Goal: Download file/media

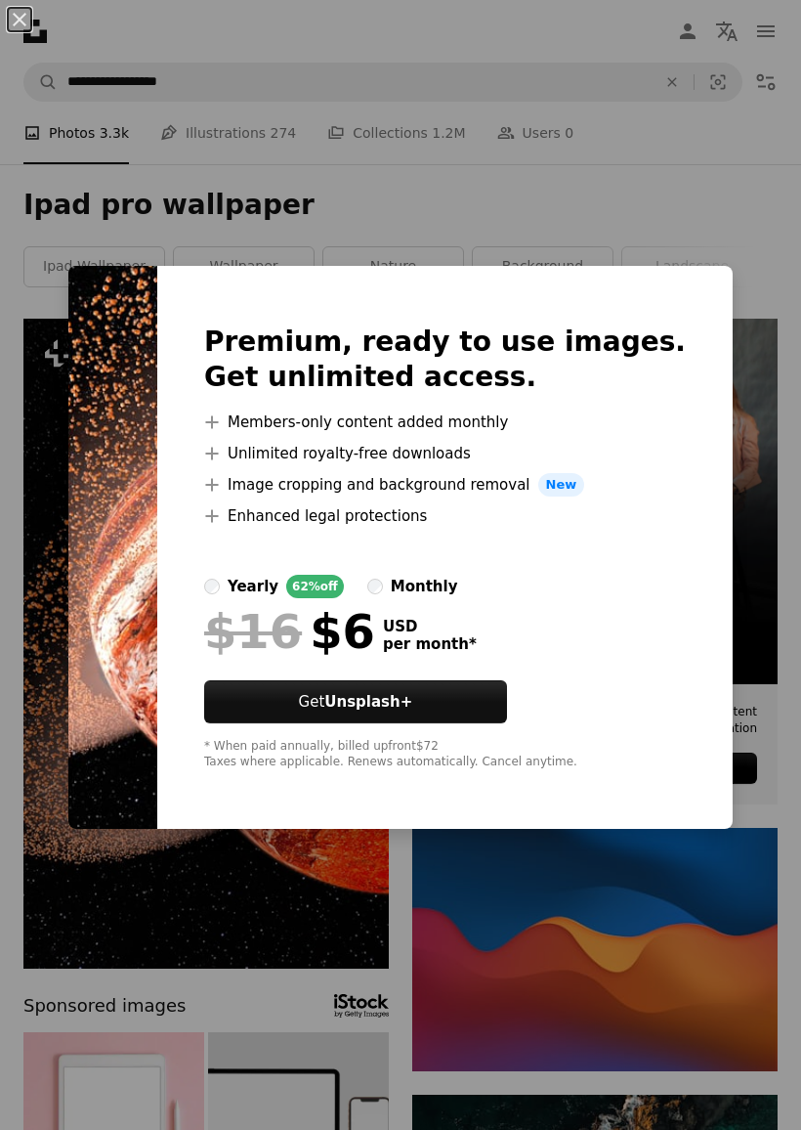
scroll to position [403, 0]
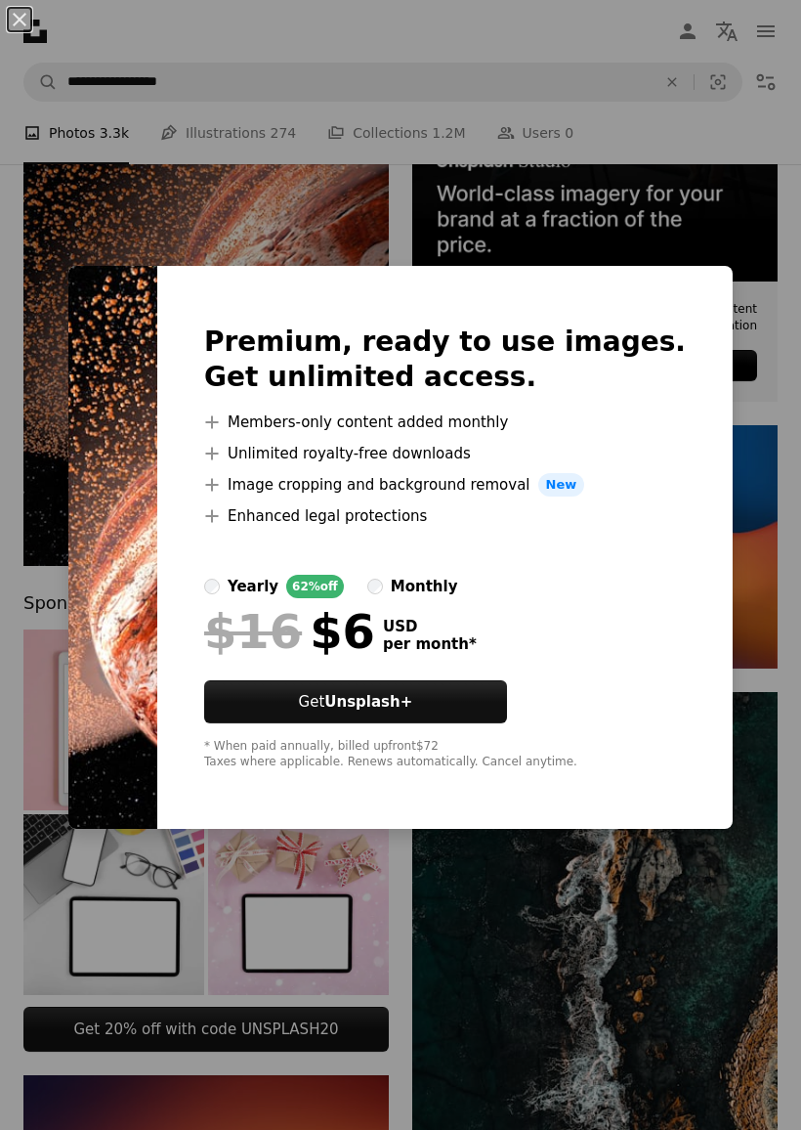
click at [675, 197] on div "An X shape Premium, ready to use images. Get unlimited access. A plus sign Memb…" at bounding box center [400, 565] width 801 height 1130
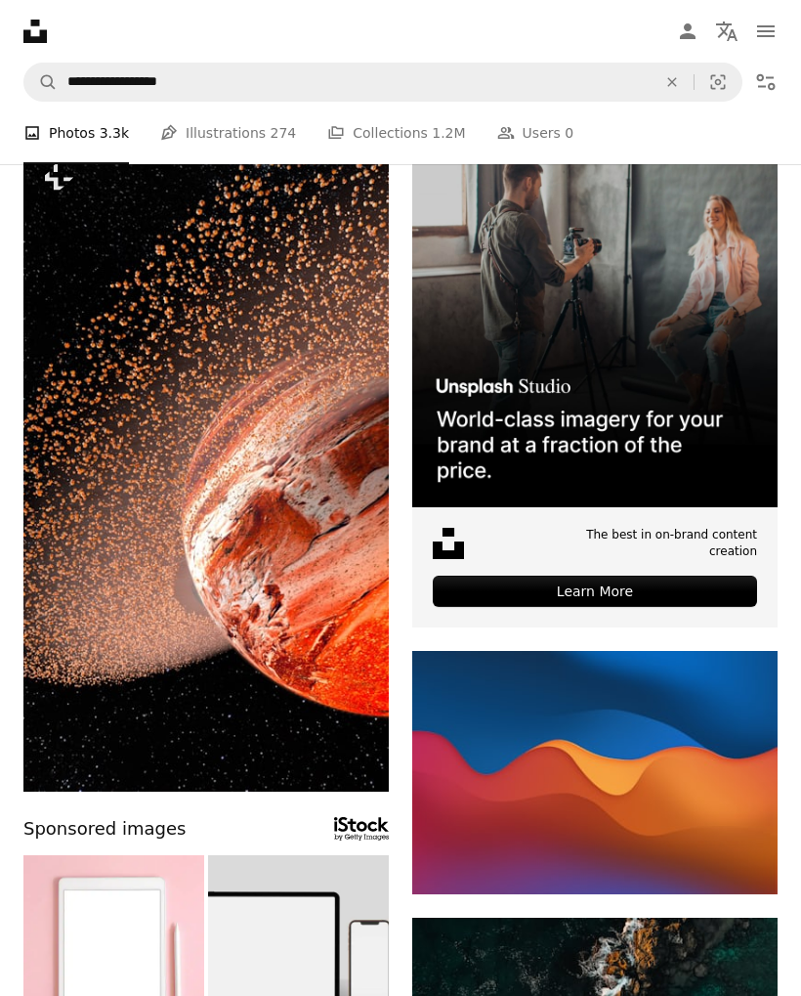
scroll to position [0, 0]
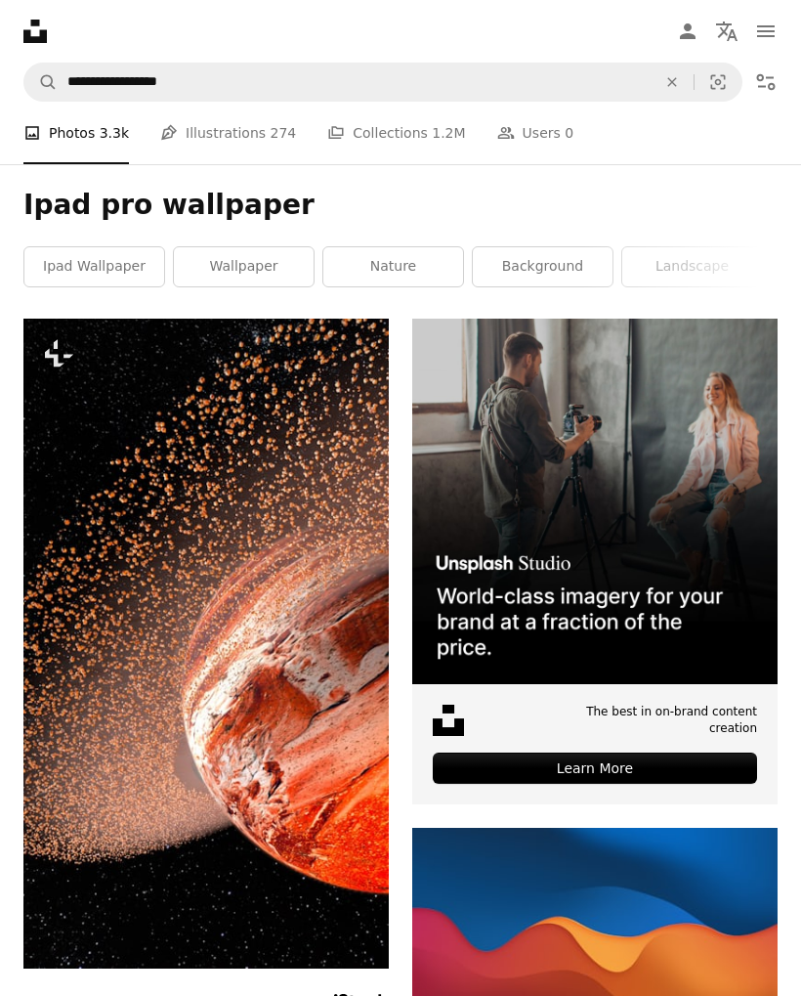
click at [99, 268] on link "ipad wallpaper" at bounding box center [94, 266] width 140 height 39
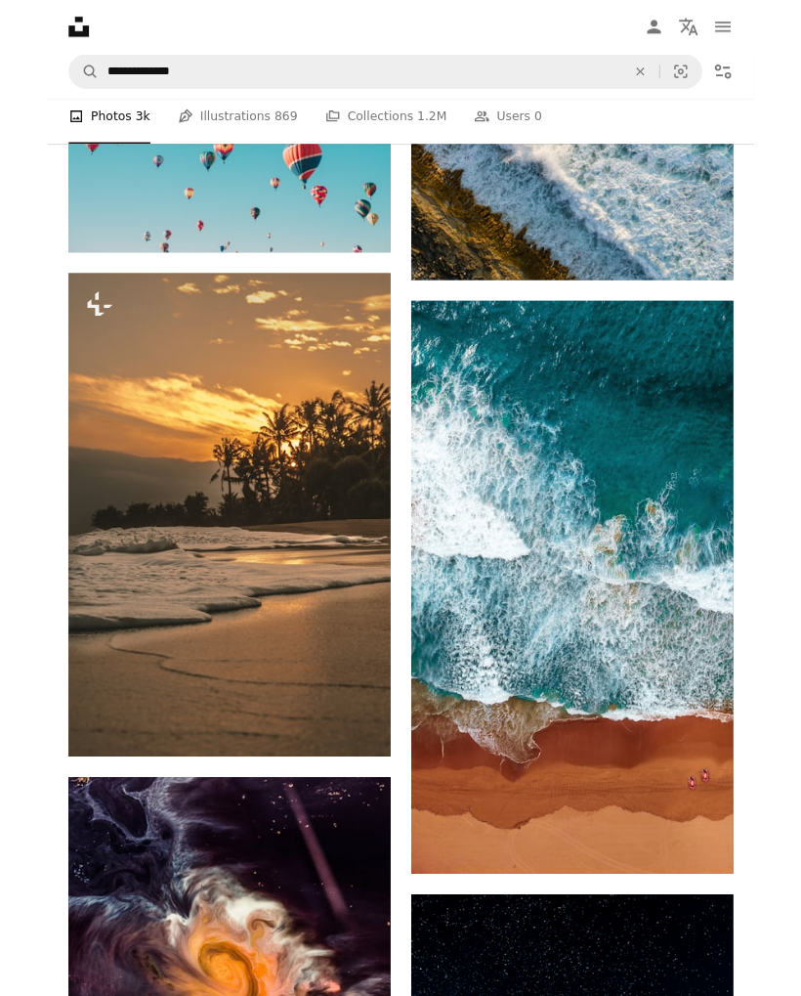
scroll to position [3948, 0]
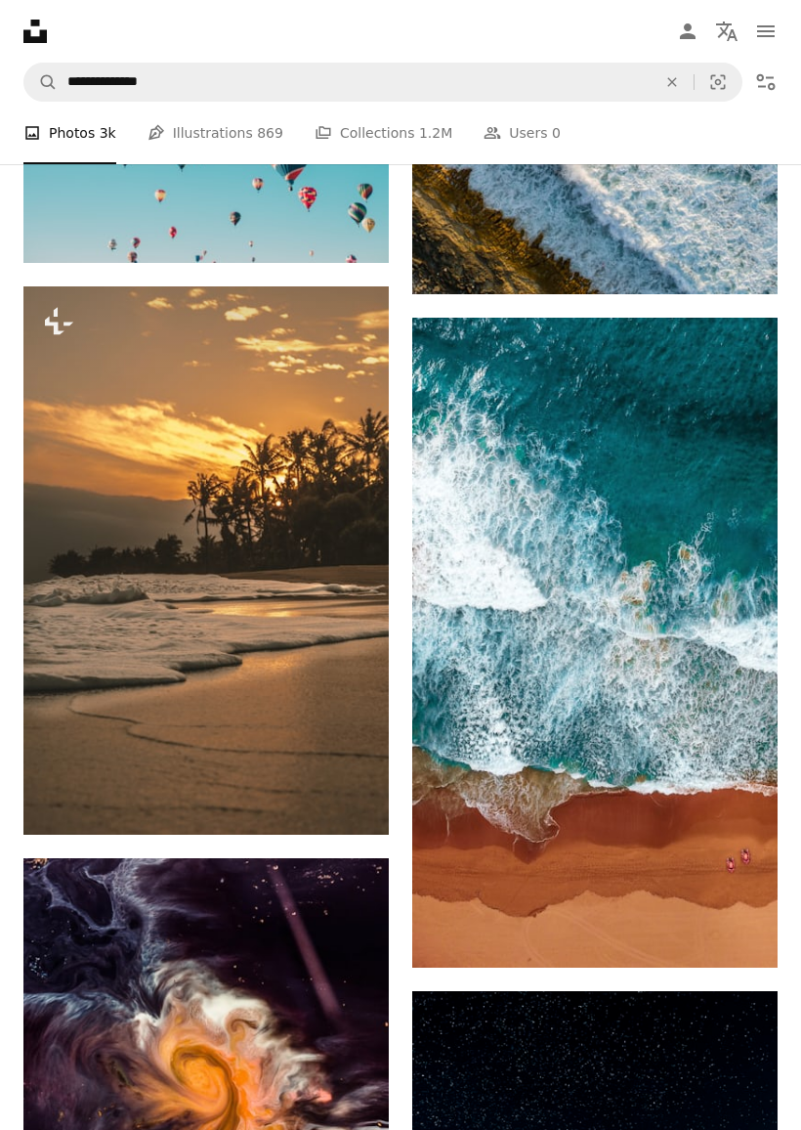
click at [672, 656] on img at bounding box center [595, 643] width 366 height 650
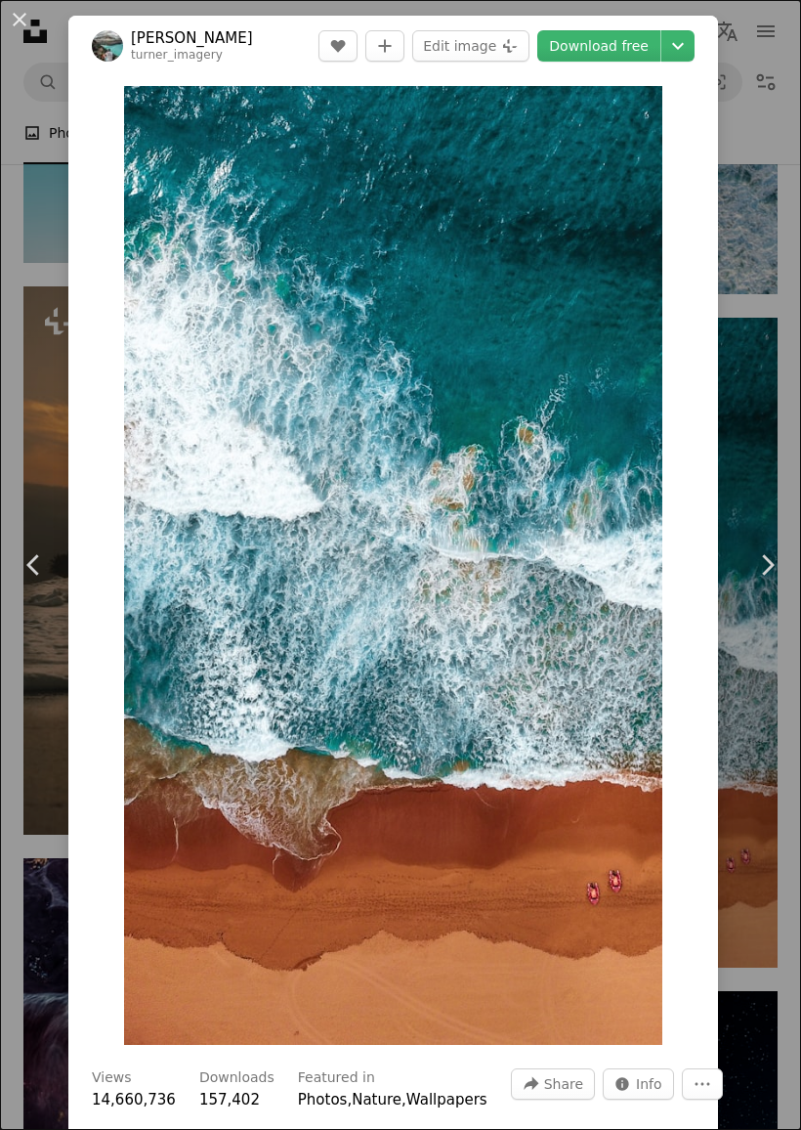
click at [607, 48] on link "Download free" at bounding box center [599, 45] width 123 height 31
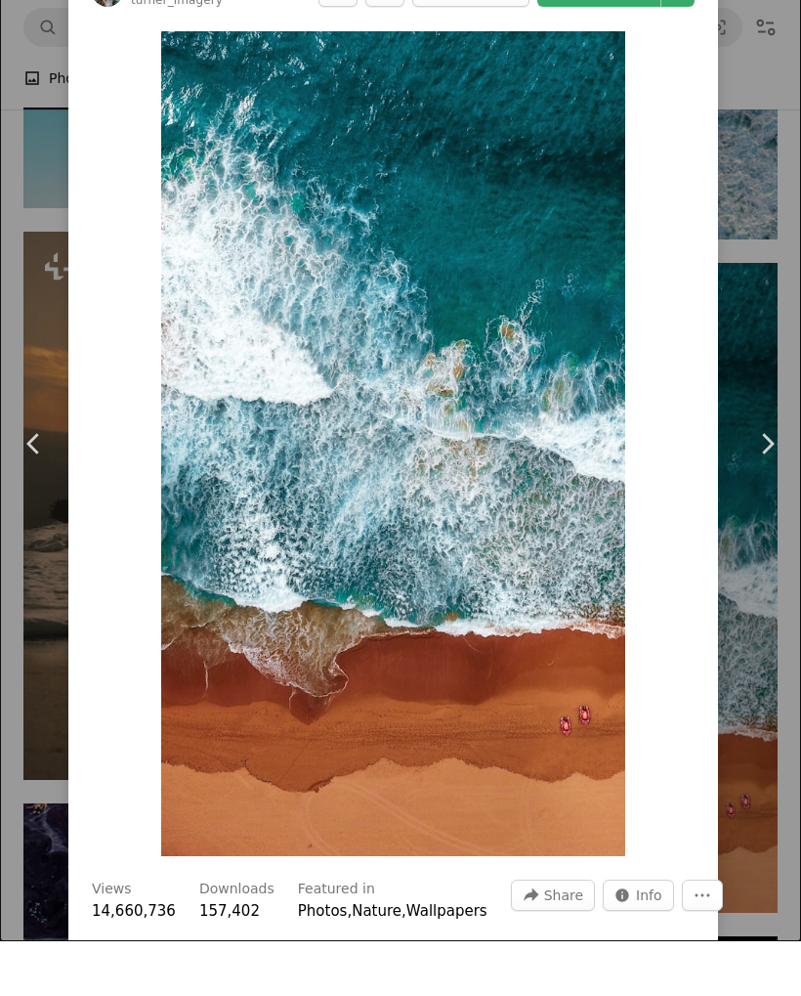
scroll to position [4003, 0]
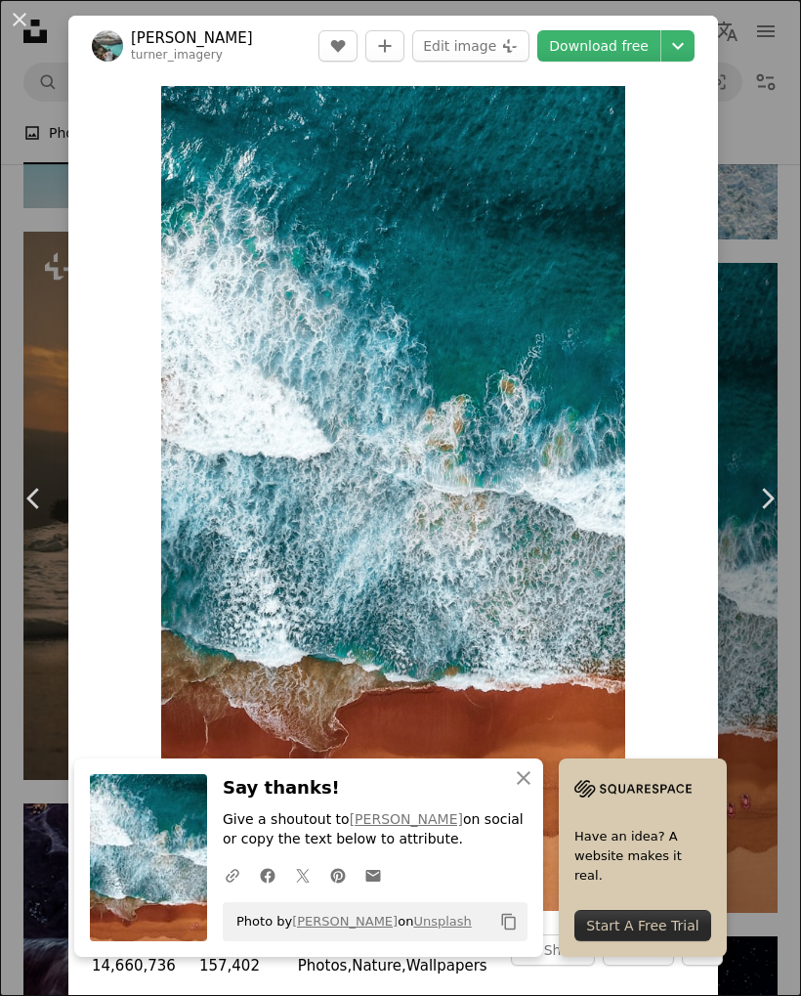
click at [530, 779] on icon "An X shape" at bounding box center [523, 777] width 23 height 23
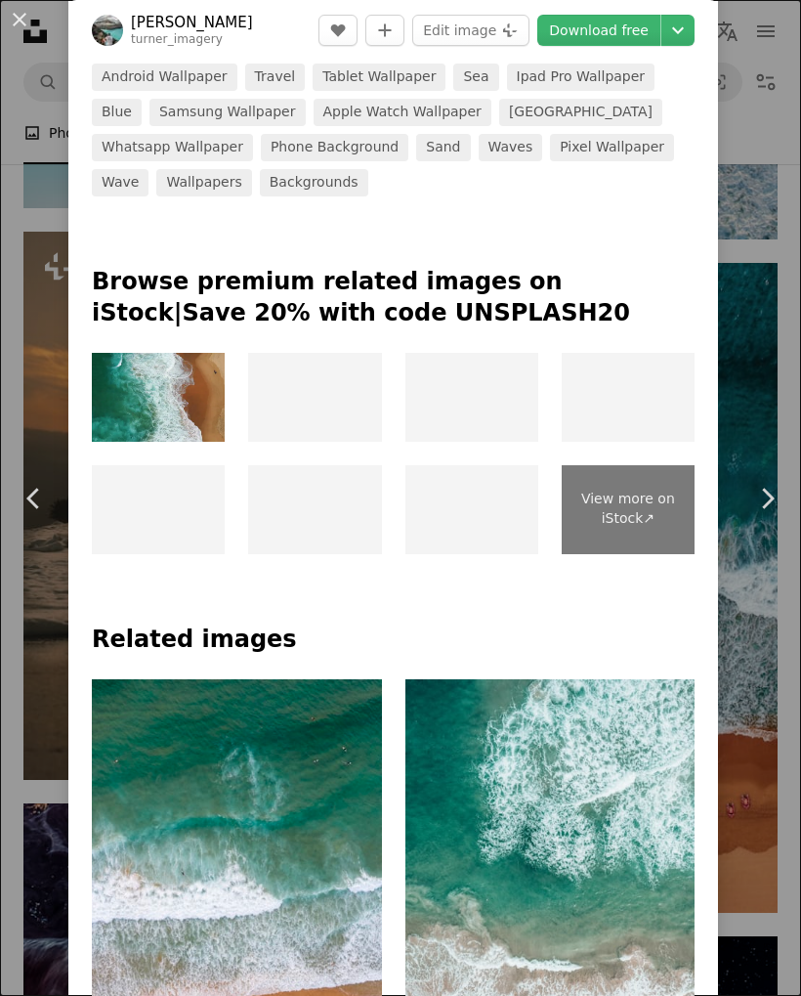
scroll to position [1127, 0]
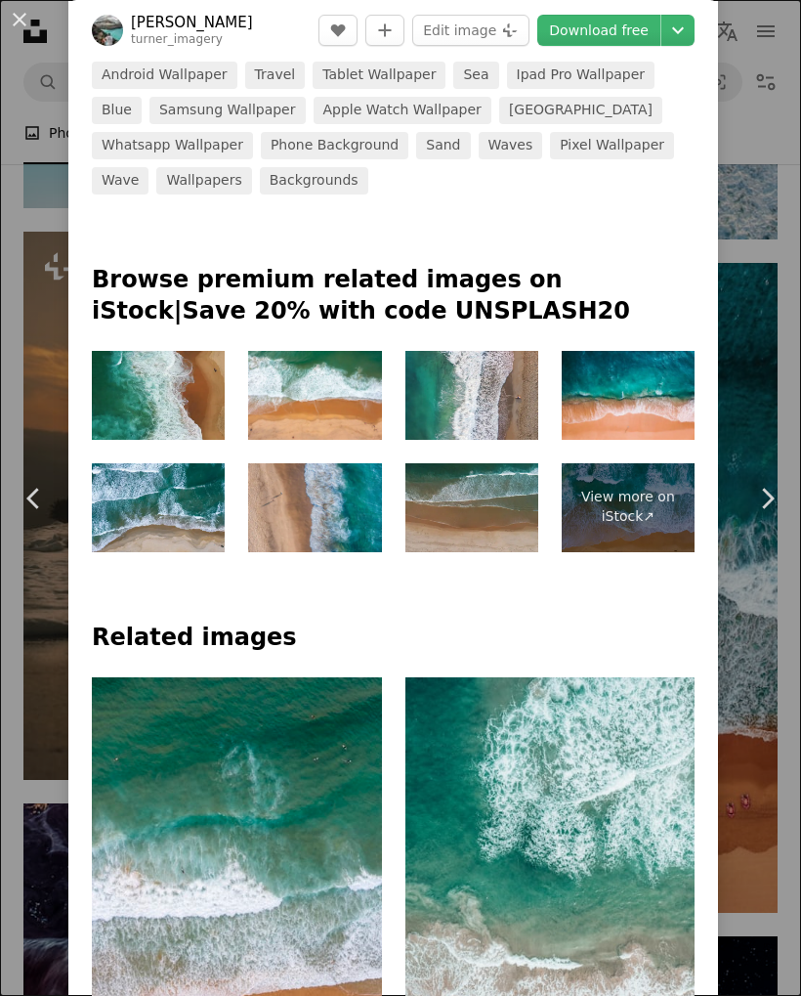
click at [785, 329] on div "An X shape Chevron left Chevron right [PERSON_NAME] turner_imagery A heart A pl…" at bounding box center [400, 498] width 801 height 996
